Goal: Browse casually: Explore the website without a specific task or goal

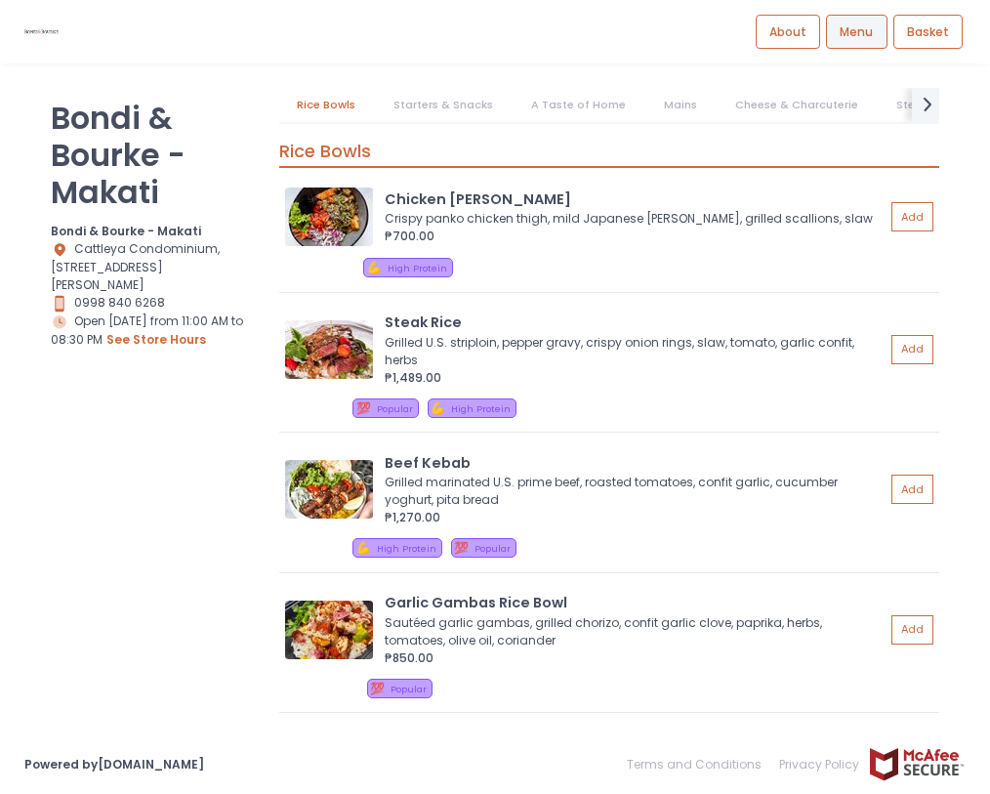
click at [873, 24] on span "Menu" at bounding box center [856, 32] width 33 height 18
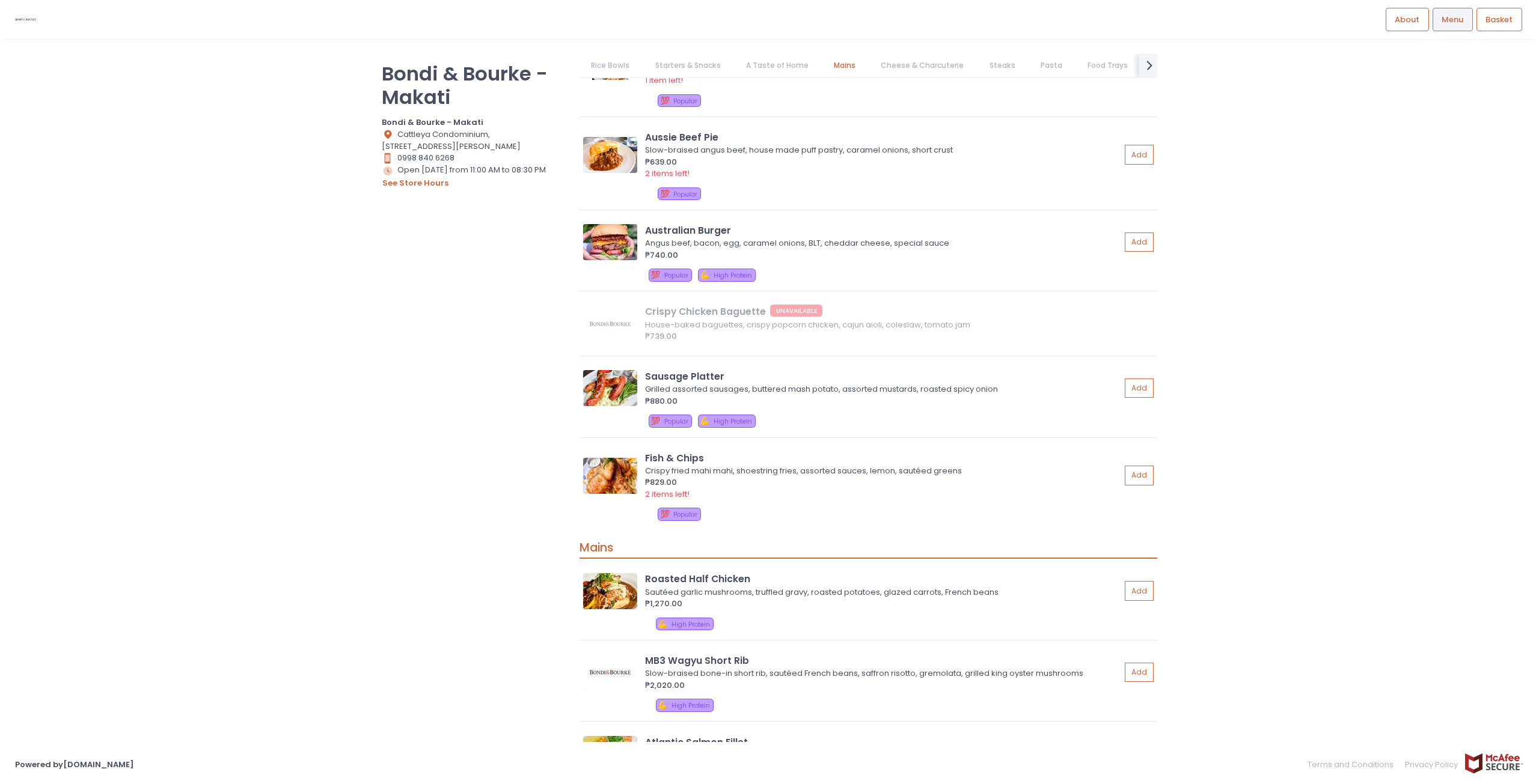
scroll to position [2043, 0]
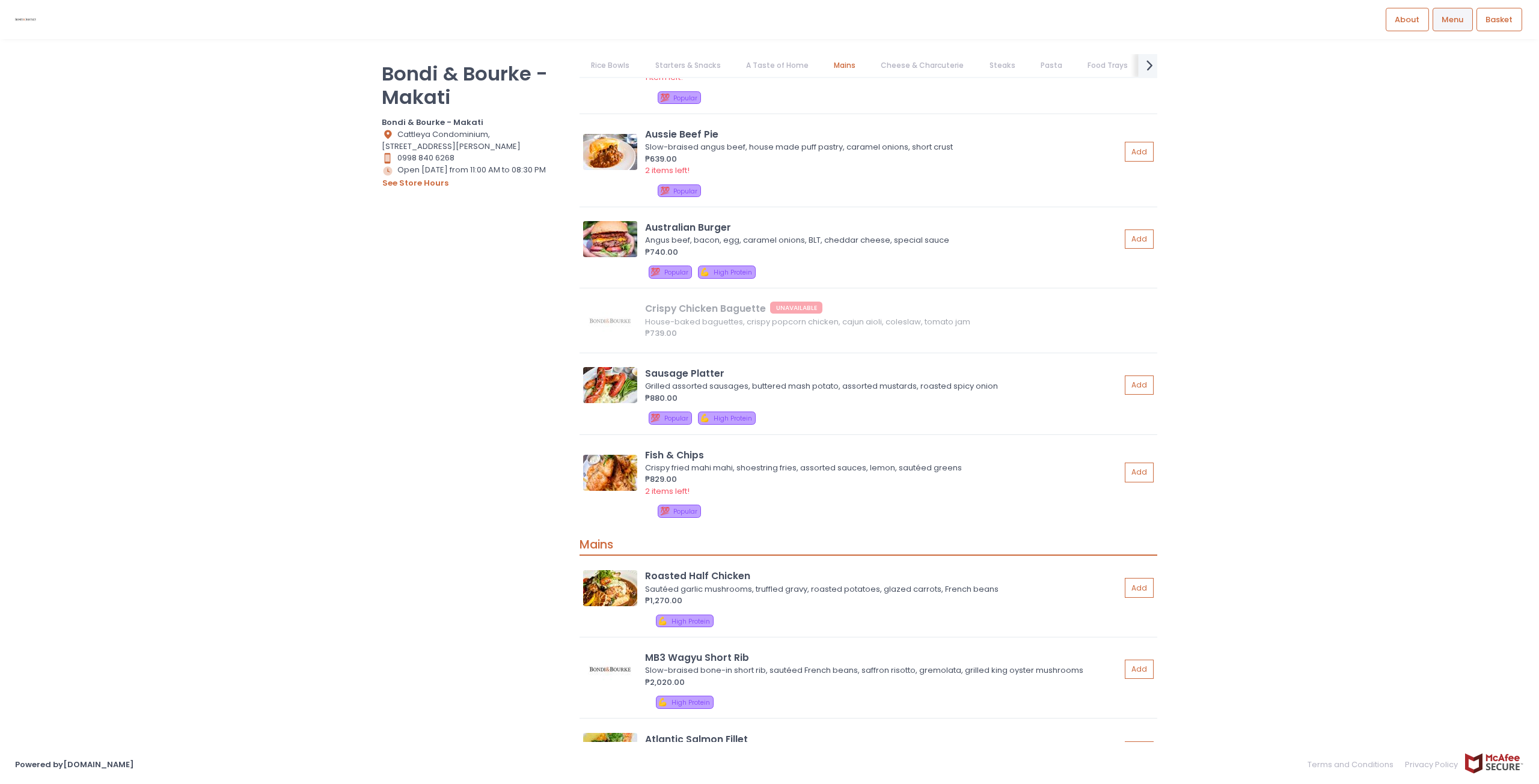
click at [609, 70] on icon "next Created with Sketch." at bounding box center [1149, 65] width 17 height 17
click at [585, 71] on icon "prev Created with Sketch." at bounding box center [587, 65] width 17 height 17
click at [589, 71] on icon "prev Created with Sketch." at bounding box center [587, 65] width 17 height 17
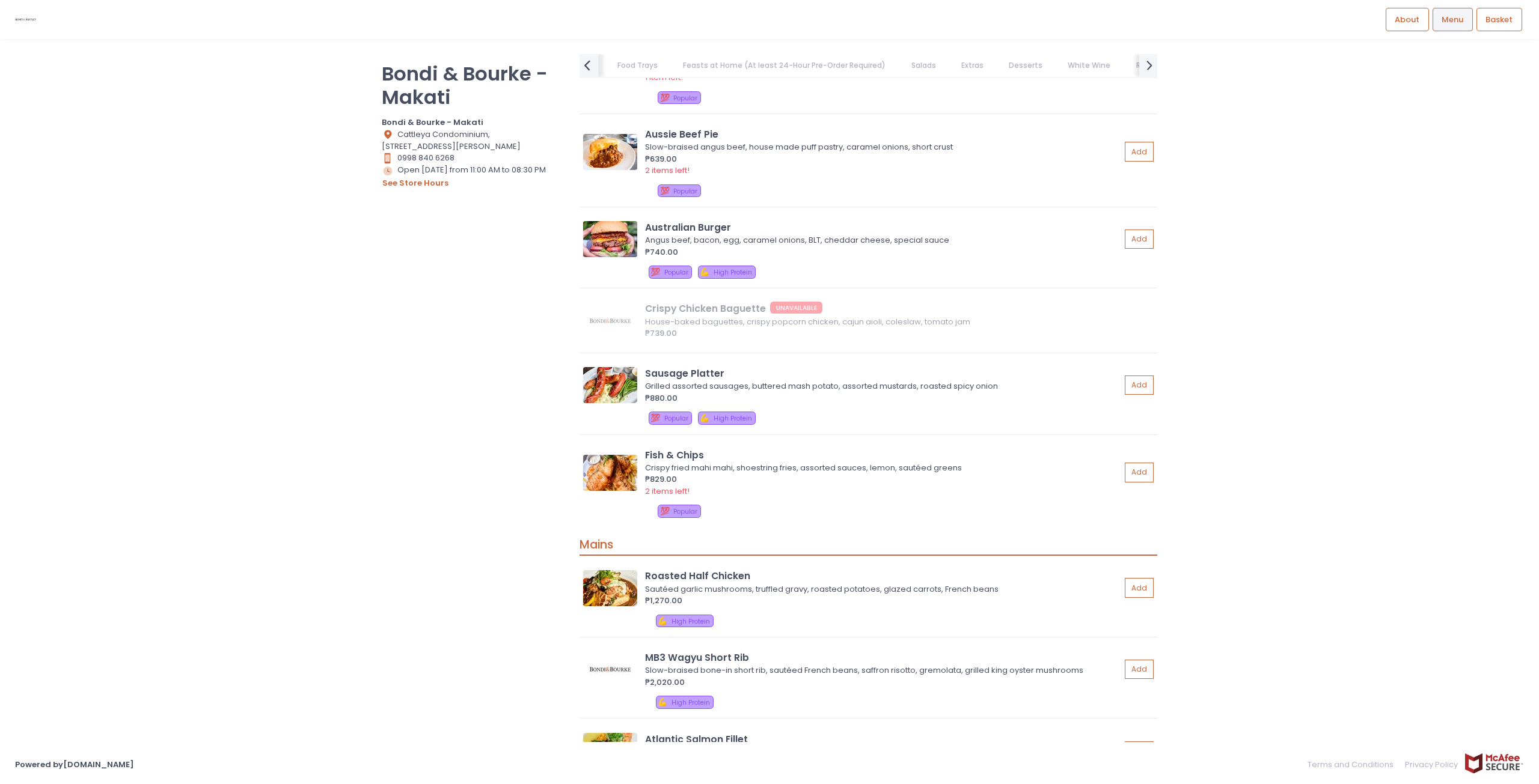
scroll to position [0, 440]
click at [609, 63] on link "Feasts at Home (At least 24-Hour Pre-Order Required)" at bounding box center [830, 65] width 226 height 23
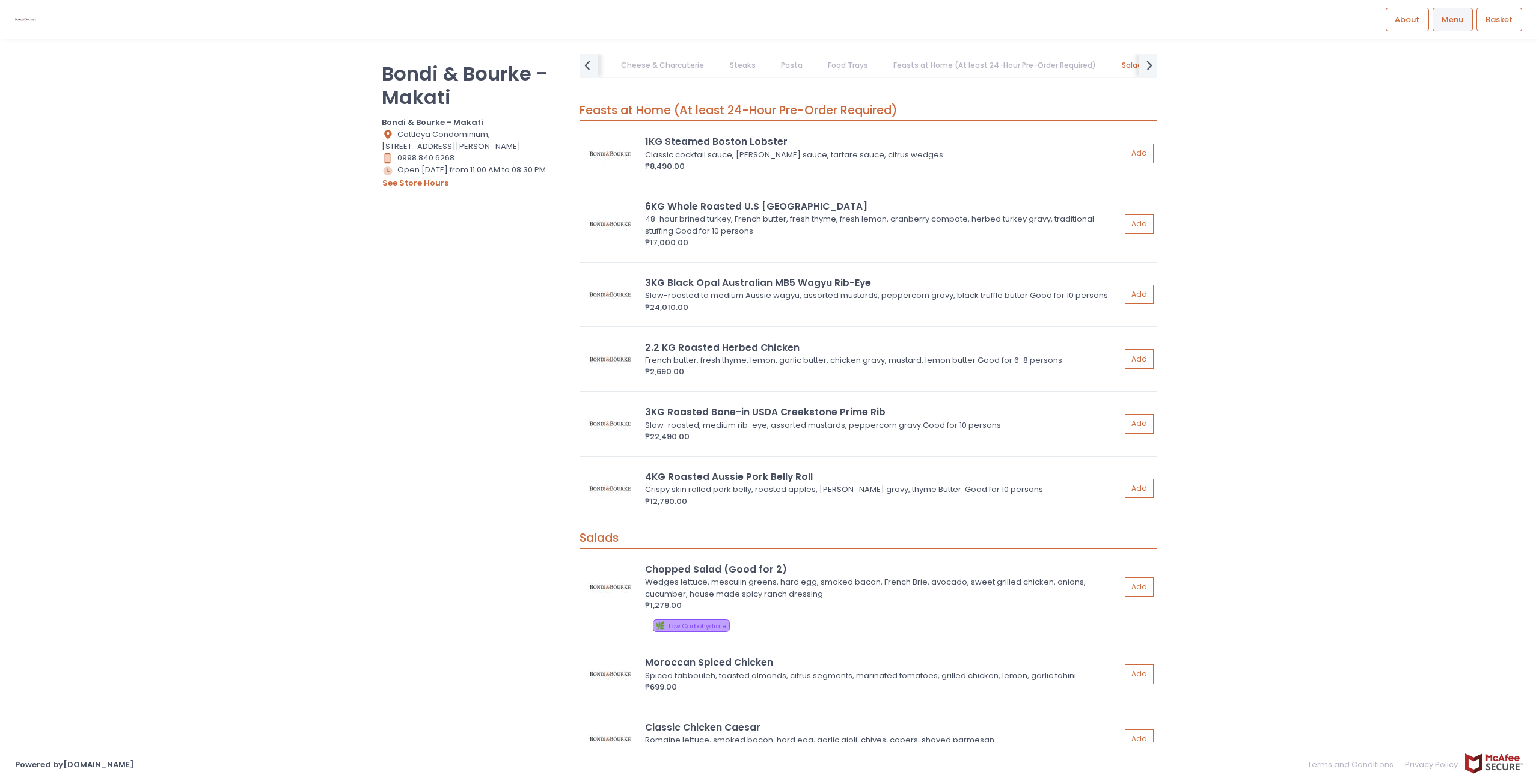
scroll to position [5569, 0]
